Goal: Communication & Community: Answer question/provide support

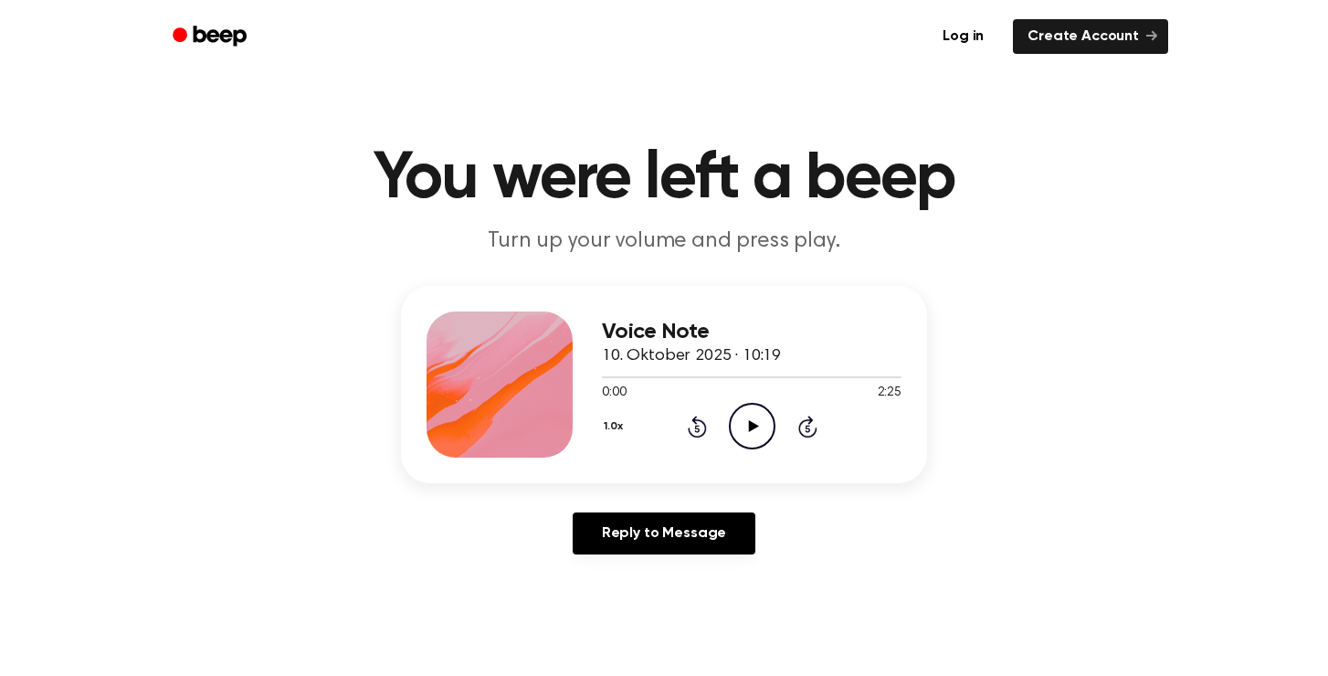
click at [752, 428] on icon at bounding box center [753, 426] width 10 height 12
click at [716, 423] on div "1.0x Rewind 5 seconds Pause Audio Skip 5 seconds" at bounding box center [752, 426] width 300 height 47
click at [703, 423] on icon at bounding box center [697, 427] width 19 height 22
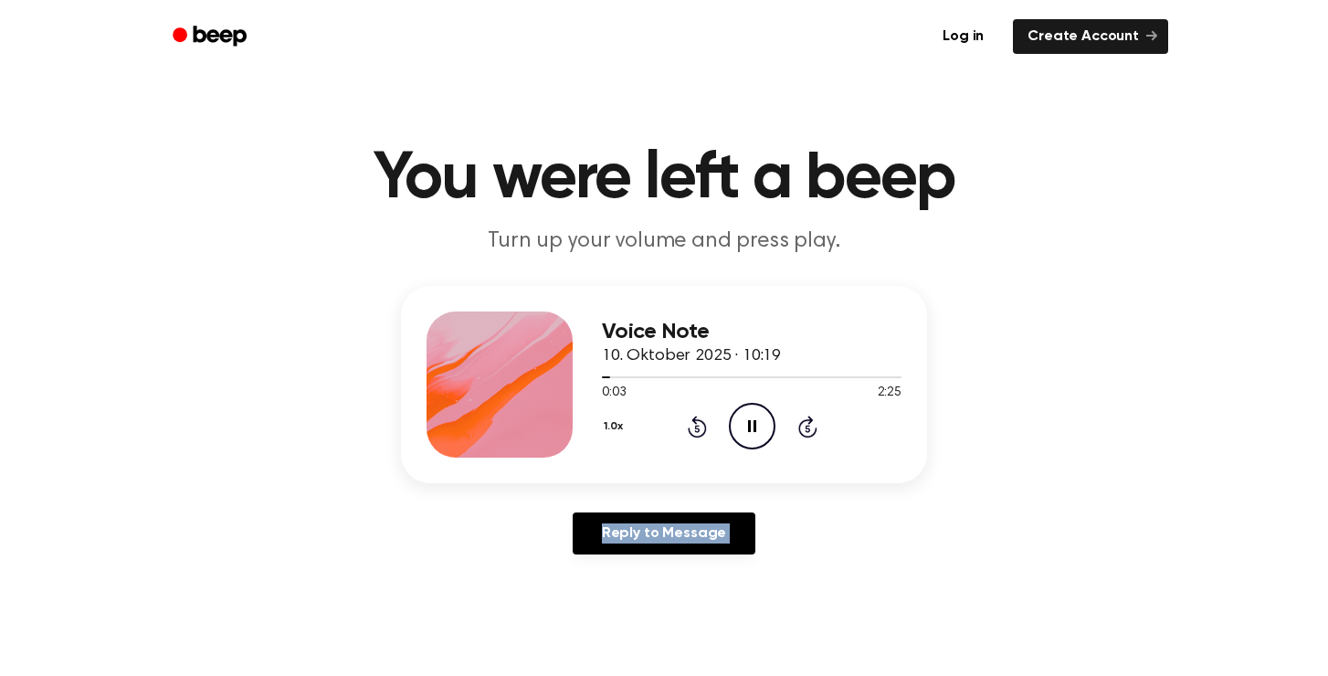
click at [703, 423] on icon at bounding box center [697, 427] width 19 height 22
click at [744, 423] on icon "Pause Audio" at bounding box center [752, 426] width 47 height 47
click at [686, 441] on div "1.0x Rewind 5 seconds Play Audio Skip 5 seconds" at bounding box center [752, 426] width 300 height 47
click at [697, 431] on icon "Rewind 5 seconds" at bounding box center [697, 427] width 20 height 24
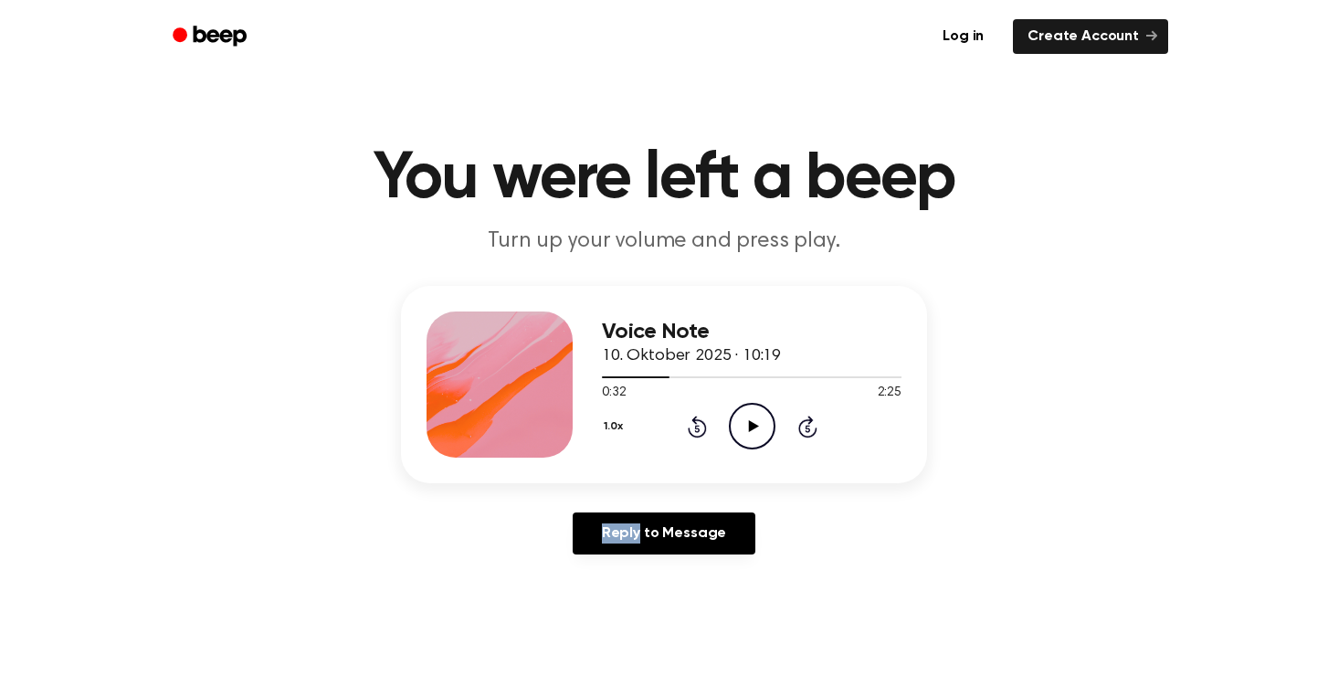
click at [763, 421] on icon "Play Audio" at bounding box center [752, 426] width 47 height 47
click at [763, 421] on icon "Pause Audio" at bounding box center [752, 426] width 47 height 47
click at [776, 441] on div "1.0x Rewind 5 seconds Play Audio Skip 5 seconds" at bounding box center [752, 426] width 300 height 47
click at [753, 432] on icon "Play Audio" at bounding box center [752, 426] width 47 height 47
click at [753, 432] on icon "Pause Audio" at bounding box center [752, 426] width 47 height 47
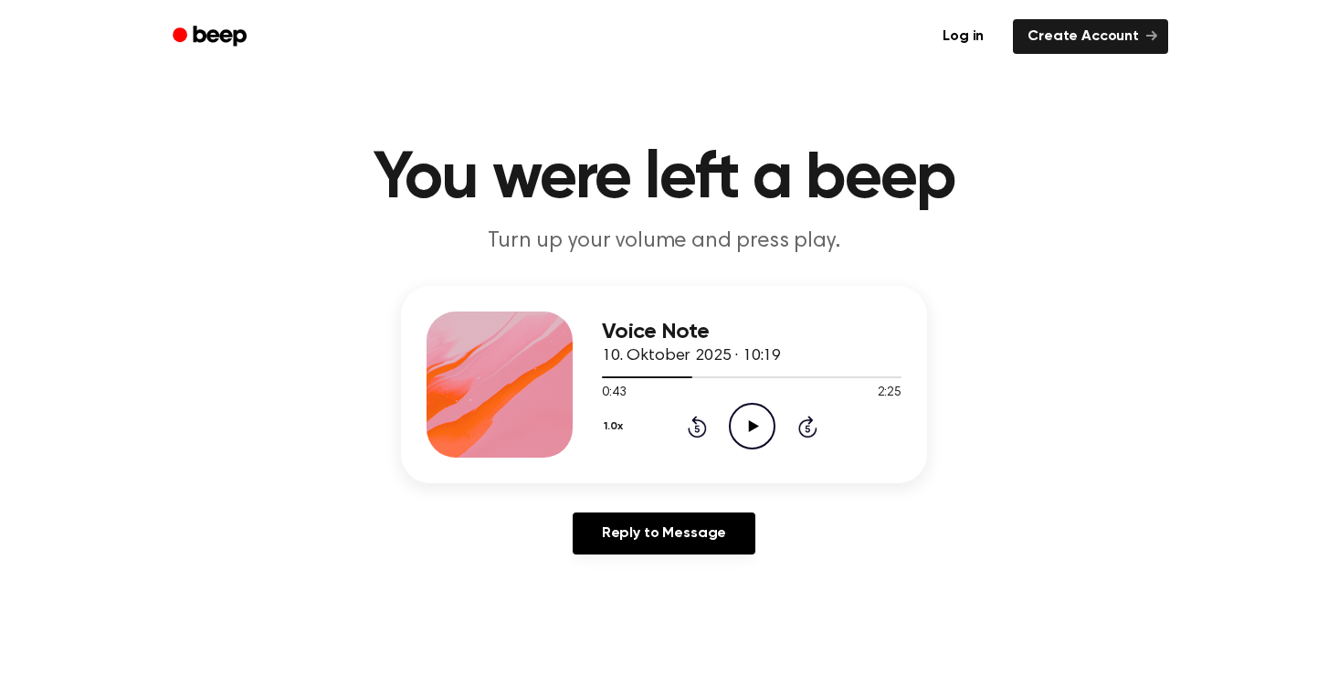
click at [742, 456] on div "Voice Note 10. Oktober 2025 · 10:19 0:43 2:25 Your browser does not support the…" at bounding box center [752, 384] width 300 height 146
click at [755, 431] on icon "Play Audio" at bounding box center [752, 426] width 47 height 47
click at [755, 431] on icon at bounding box center [752, 426] width 8 height 12
click at [704, 433] on icon at bounding box center [697, 427] width 19 height 22
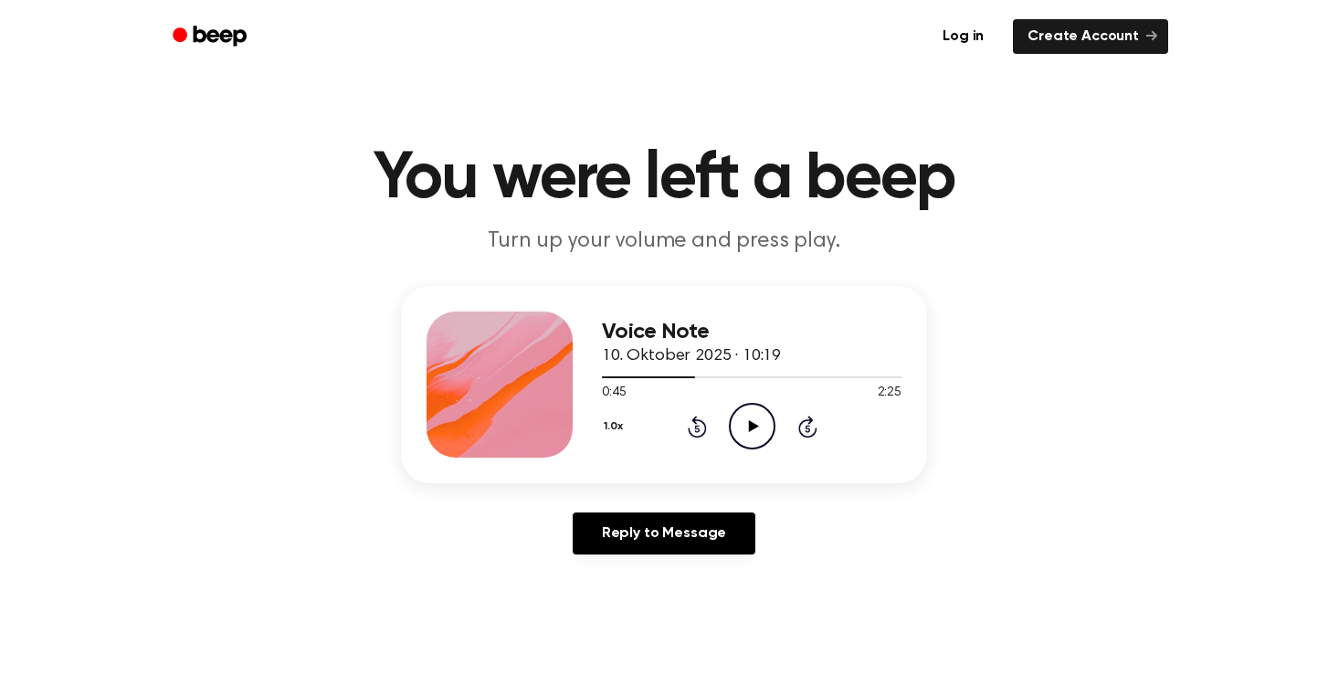
click at [774, 428] on circle at bounding box center [752, 426] width 45 height 45
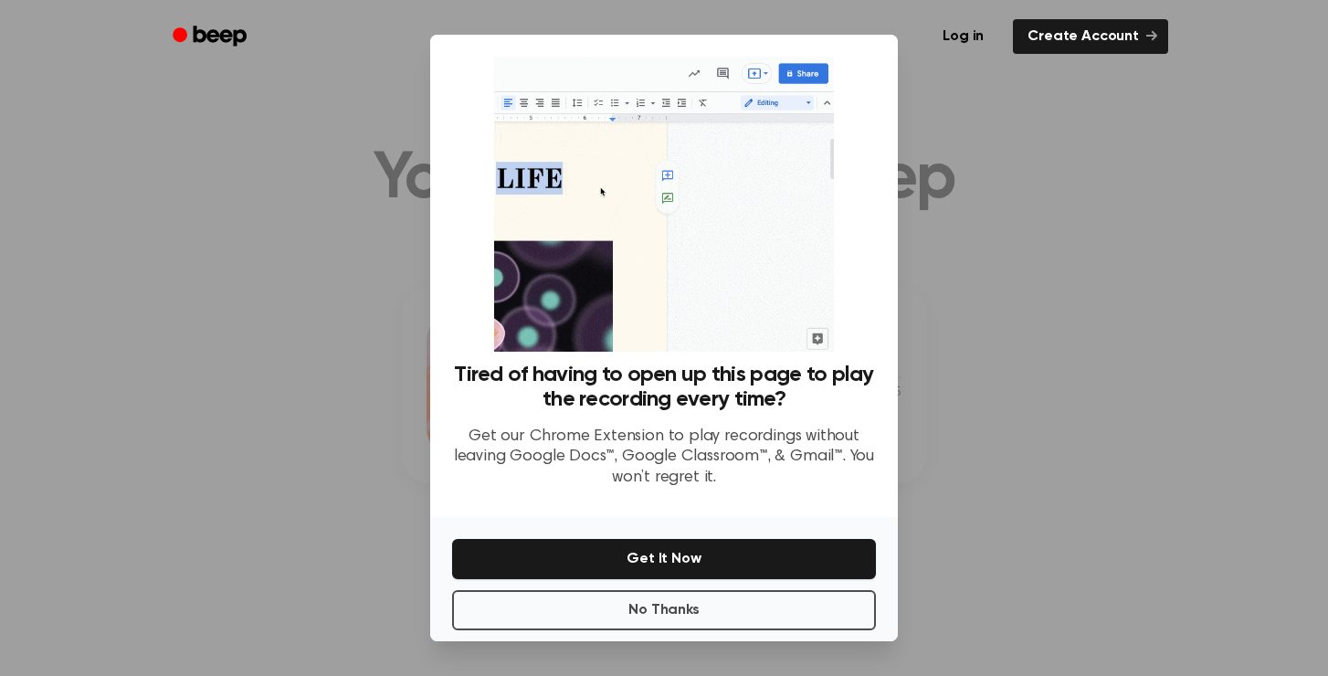
click at [995, 431] on div at bounding box center [664, 338] width 1328 height 676
click at [711, 617] on button "No Thanks" at bounding box center [664, 610] width 424 height 40
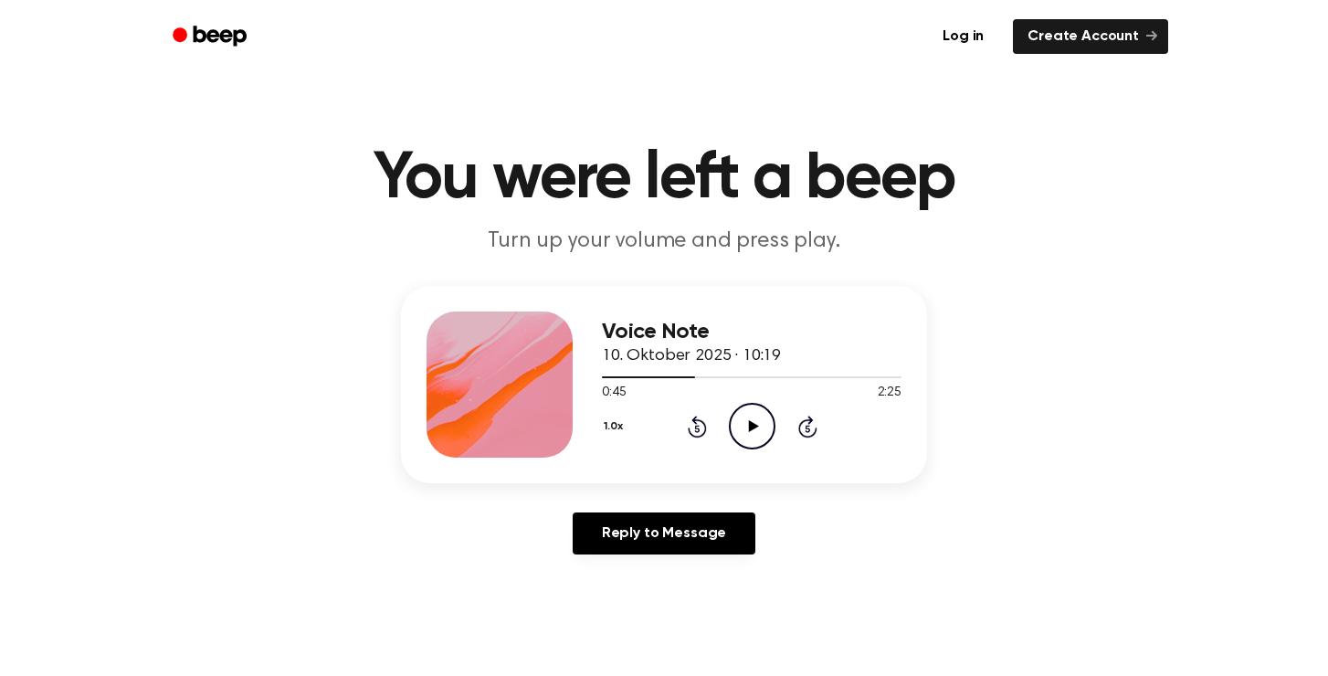
click at [745, 444] on icon "Play Audio" at bounding box center [752, 426] width 47 height 47
click at [745, 444] on icon "Pause Audio" at bounding box center [752, 426] width 47 height 47
click at [762, 416] on icon "Play Audio" at bounding box center [752, 426] width 47 height 47
click at [762, 416] on icon "Pause Audio" at bounding box center [752, 426] width 47 height 47
click at [734, 432] on icon "Play Audio" at bounding box center [752, 426] width 47 height 47
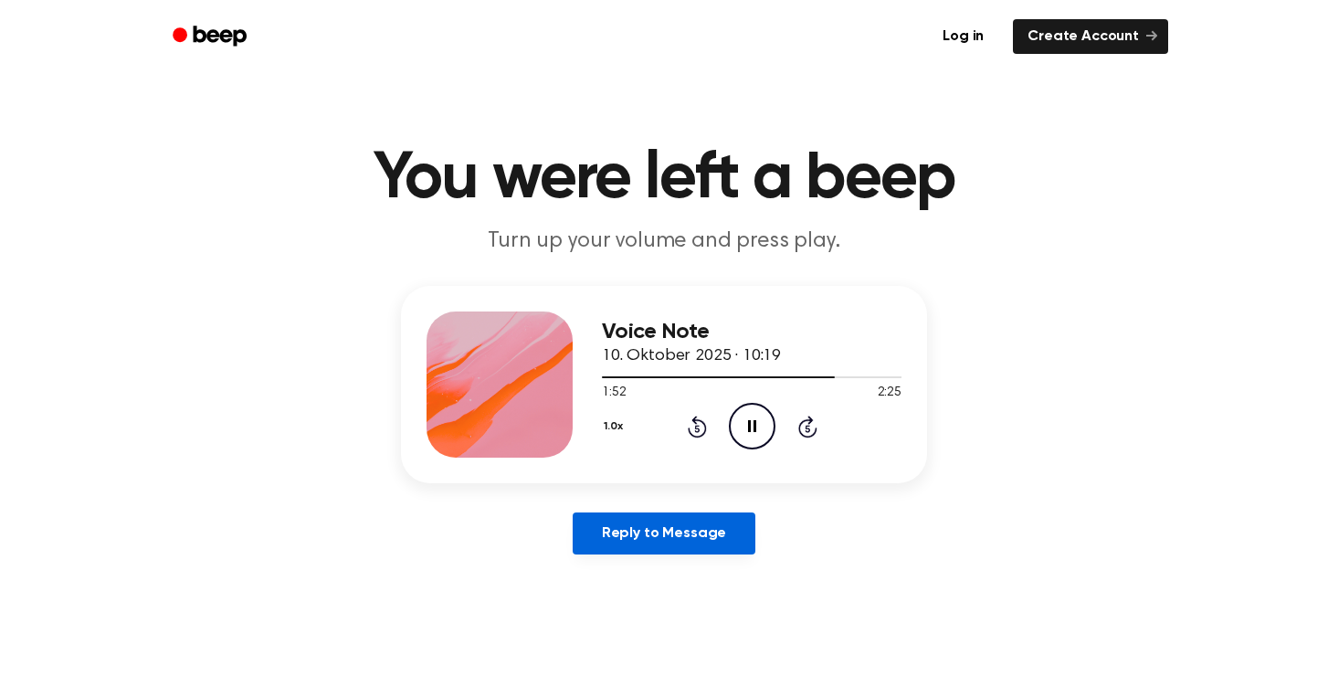
click at [652, 542] on link "Reply to Message" at bounding box center [664, 533] width 183 height 42
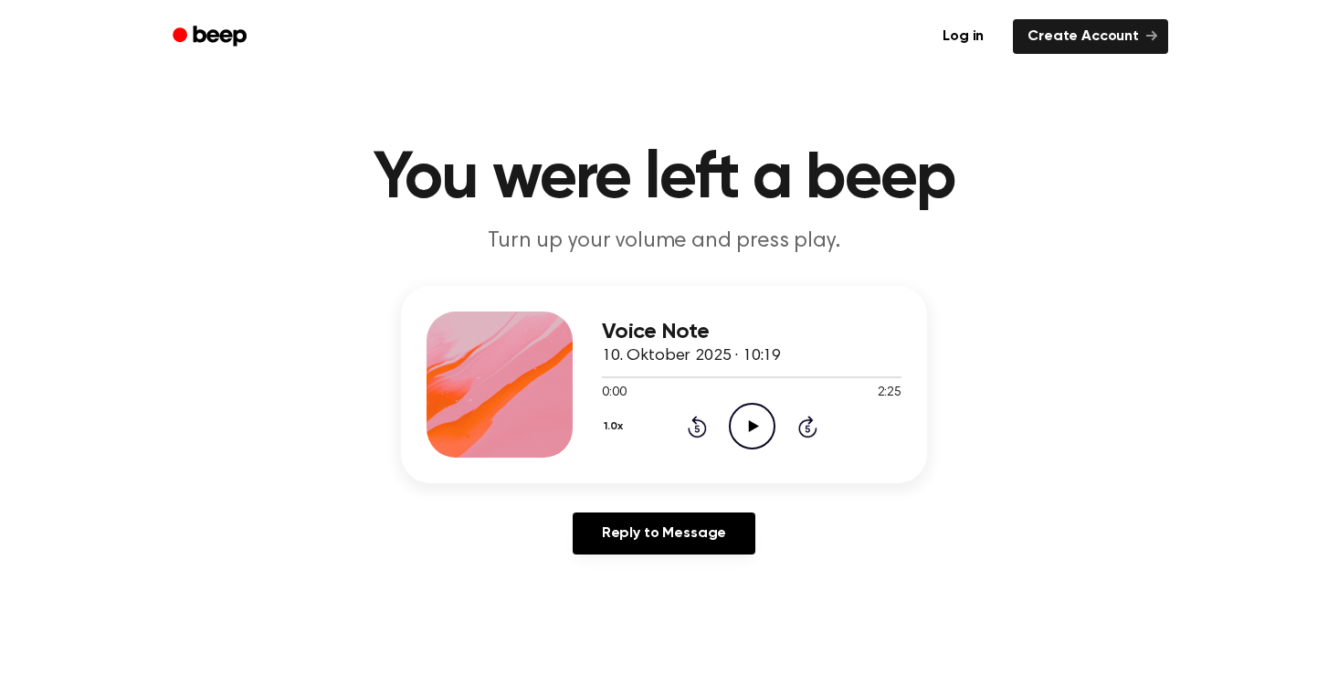
click at [727, 416] on div "1.0x Rewind 5 seconds Play Audio Skip 5 seconds" at bounding box center [752, 426] width 300 height 47
click at [748, 425] on icon "Play Audio" at bounding box center [752, 426] width 47 height 47
click at [808, 380] on div at bounding box center [752, 376] width 300 height 15
